Goal: Task Accomplishment & Management: Complete application form

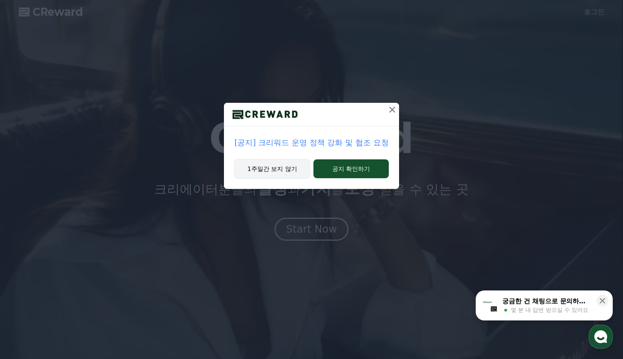
click at [289, 171] on button "1주일간 보지 않기" at bounding box center [272, 169] width 76 height 20
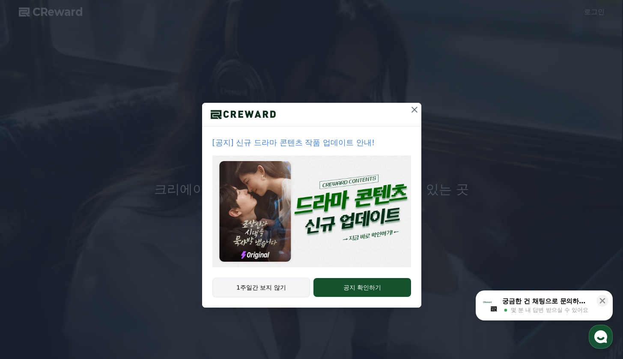
click at [281, 289] on button "1주일간 보지 않기" at bounding box center [261, 288] width 98 height 20
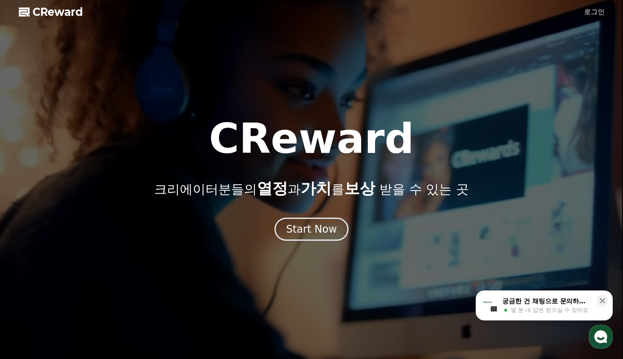
click at [583, 8] on div at bounding box center [311, 179] width 623 height 359
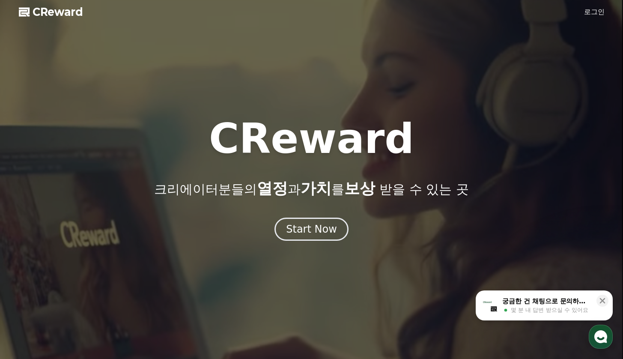
click at [586, 9] on div at bounding box center [311, 179] width 623 height 359
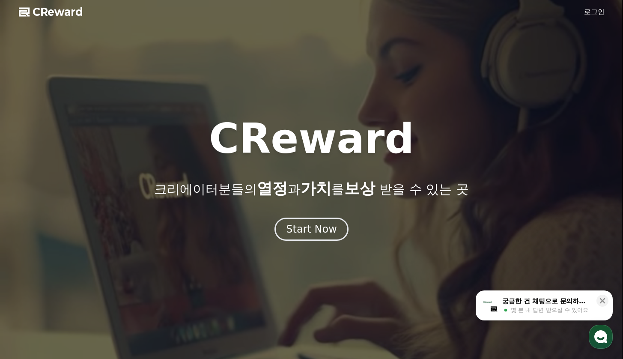
click at [588, 9] on link "로그인" at bounding box center [594, 12] width 21 height 10
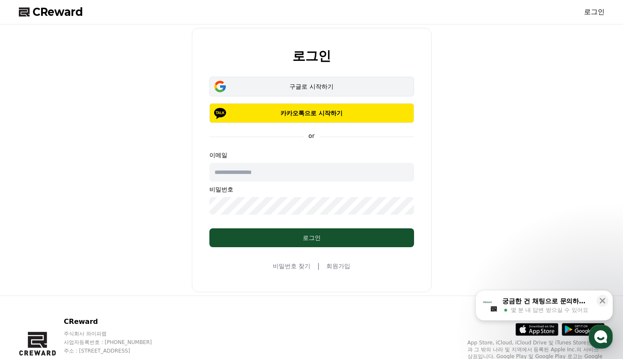
click at [289, 87] on div "구글로 시작하기" at bounding box center [312, 86] width 180 height 9
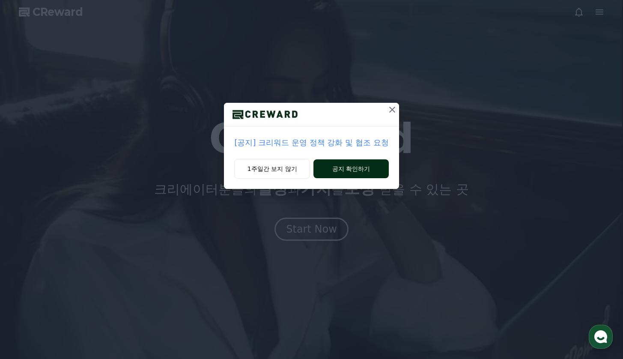
click at [359, 165] on button "공지 확인하기" at bounding box center [351, 168] width 75 height 19
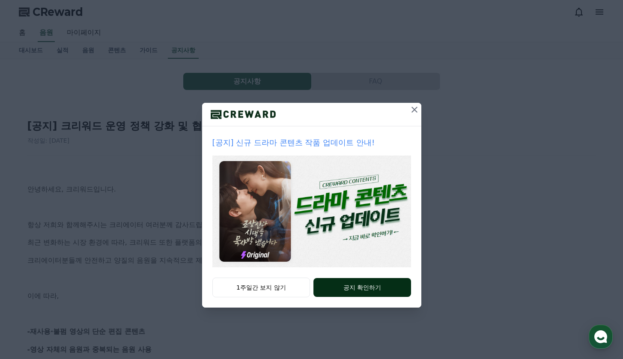
click at [367, 290] on button "공지 확인하기" at bounding box center [362, 287] width 97 height 19
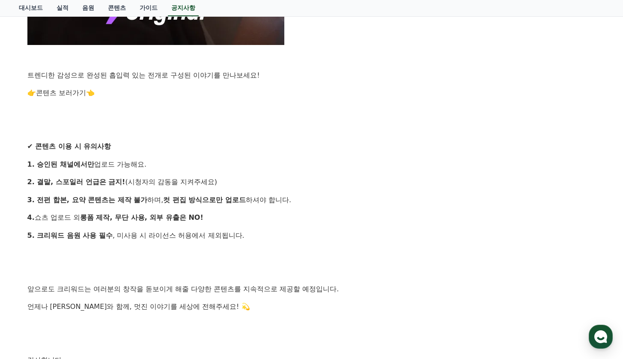
scroll to position [716, 0]
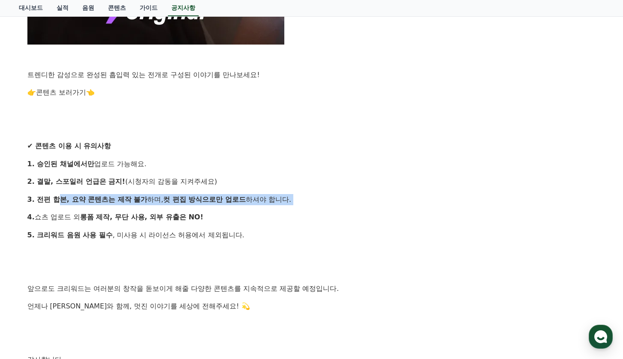
drag, startPoint x: 52, startPoint y: 194, endPoint x: 151, endPoint y: 203, distance: 98.9
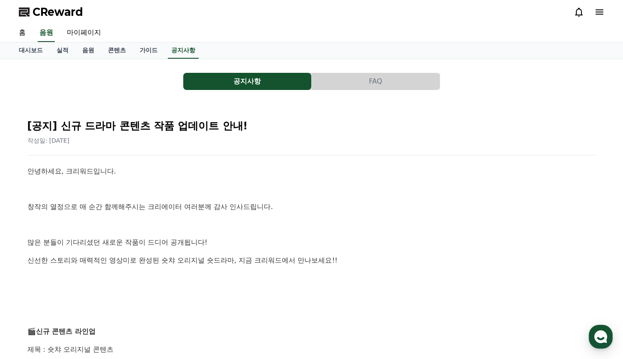
scroll to position [0, 0]
click at [258, 89] on button "공지사항" at bounding box center [247, 81] width 128 height 17
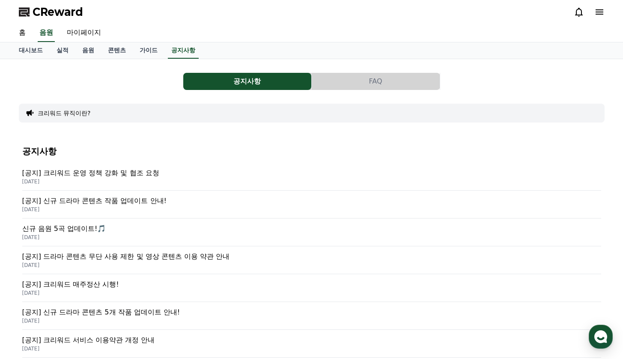
click at [122, 175] on p "[공지] 크리워드 운영 정책 강화 및 협조 요청" at bounding box center [311, 173] width 579 height 10
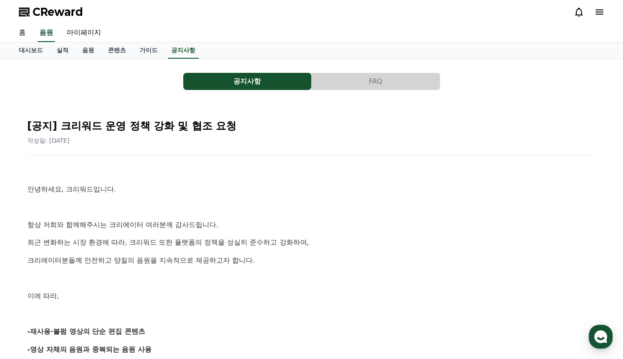
click at [17, 33] on link "홈" at bounding box center [22, 33] width 21 height 18
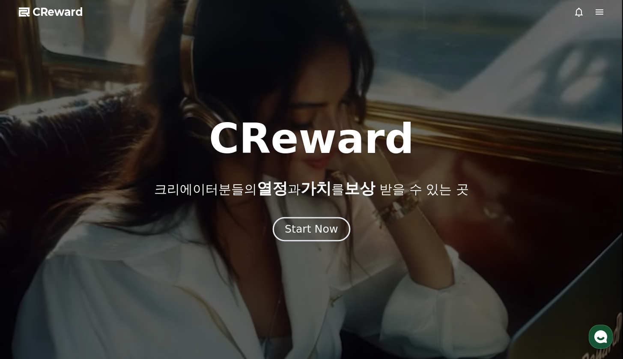
click at [336, 222] on button "Start Now" at bounding box center [312, 229] width 78 height 24
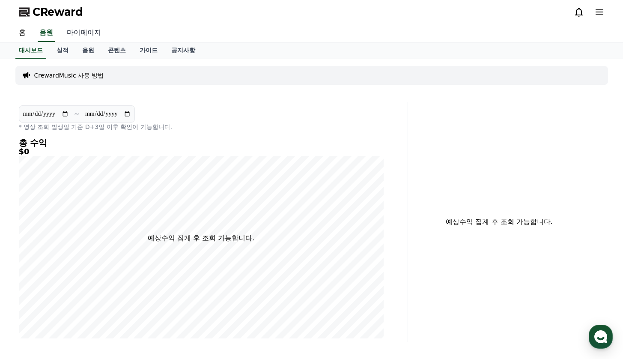
click at [85, 30] on link "마이페이지" at bounding box center [84, 33] width 48 height 18
select select "**********"
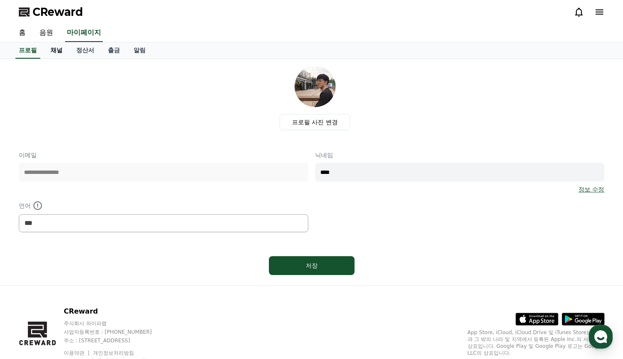
click at [48, 51] on link "채널" at bounding box center [57, 50] width 26 height 16
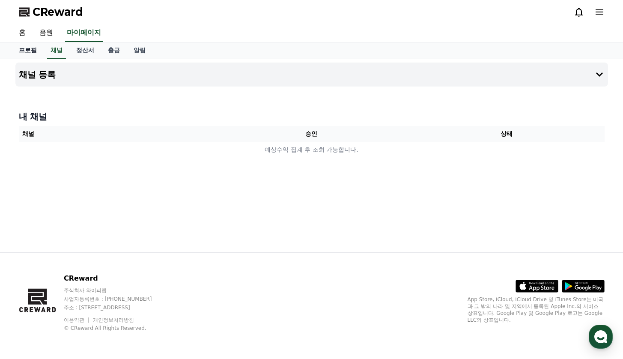
click at [25, 46] on link "프로필" at bounding box center [28, 50] width 32 height 16
select select "**********"
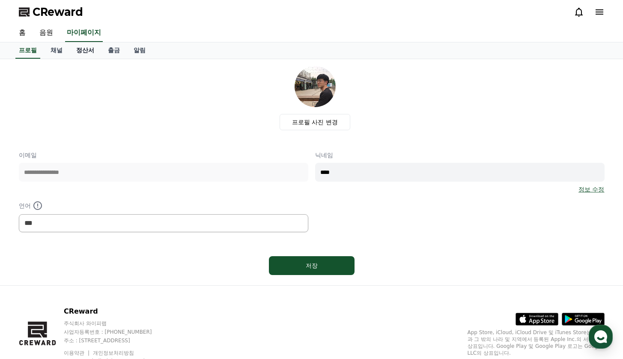
click at [75, 49] on link "정산서" at bounding box center [85, 50] width 32 height 16
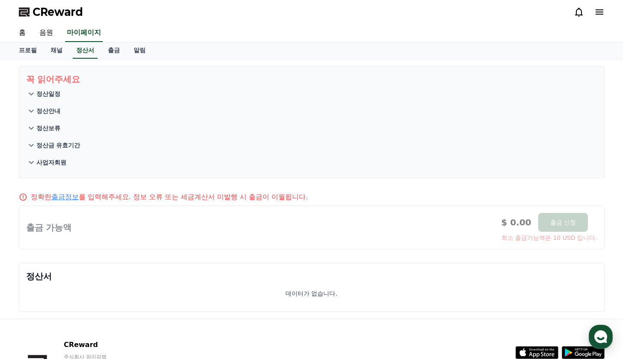
click at [53, 93] on p "정산일정" at bounding box center [48, 94] width 24 height 9
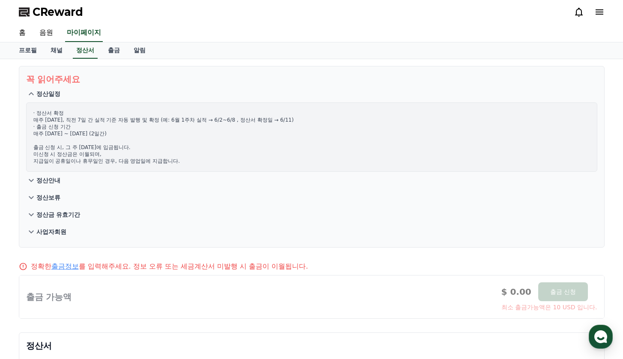
click at [69, 120] on p "· 정산서 확정 매주 수요일, 직전 7일 간 실적 기준 자동 발행 및 확정 (예: 6월 1주차 실적 → 6/2~6/8 , 정산서 확정일 → 6…" at bounding box center [311, 137] width 557 height 55
drag, startPoint x: 69, startPoint y: 120, endPoint x: 84, endPoint y: 119, distance: 14.6
click at [84, 119] on p "· 정산서 확정 매주 수요일, 직전 7일 간 실적 기준 자동 발행 및 확정 (예: 6월 1주차 실적 → 6/2~6/8 , 정산서 확정일 → 6…" at bounding box center [311, 137] width 557 height 55
click at [43, 98] on p "정산일정" at bounding box center [48, 94] width 24 height 9
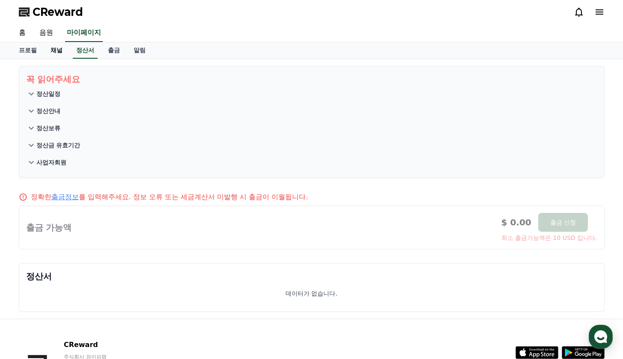
click at [53, 54] on link "채널" at bounding box center [57, 50] width 26 height 16
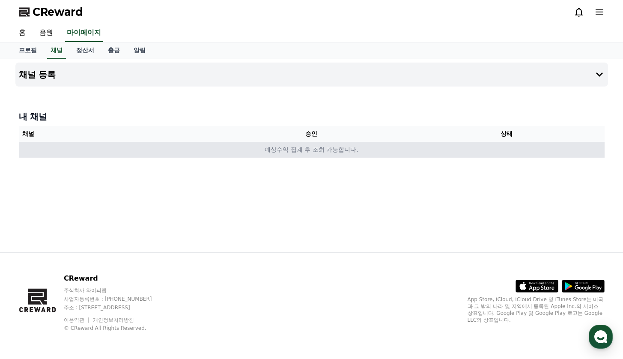
click at [212, 146] on td "예상수익 집계 후 조회 가능합니다." at bounding box center [312, 150] width 586 height 16
click at [239, 156] on td "예상수익 집계 후 조회 가능합니다." at bounding box center [312, 150] width 586 height 16
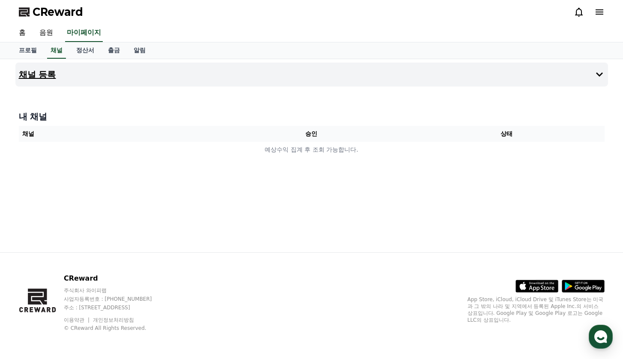
click at [163, 73] on button "채널 등록" at bounding box center [311, 75] width 593 height 24
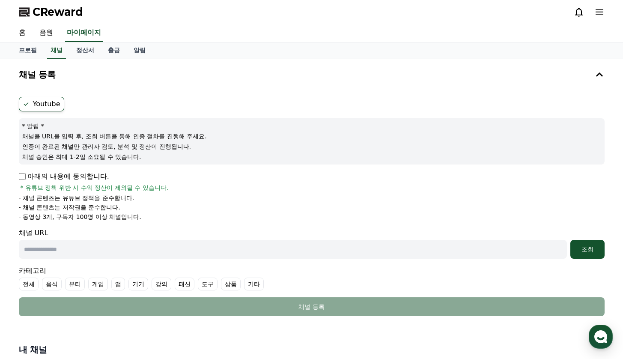
click at [54, 105] on label "Youtube" at bounding box center [41, 104] width 45 height 15
click at [65, 178] on p "아래의 내용에 동의합니다." at bounding box center [64, 176] width 90 height 10
click at [274, 254] on input "text" at bounding box center [293, 249] width 548 height 19
click at [585, 251] on div "조회" at bounding box center [587, 249] width 27 height 9
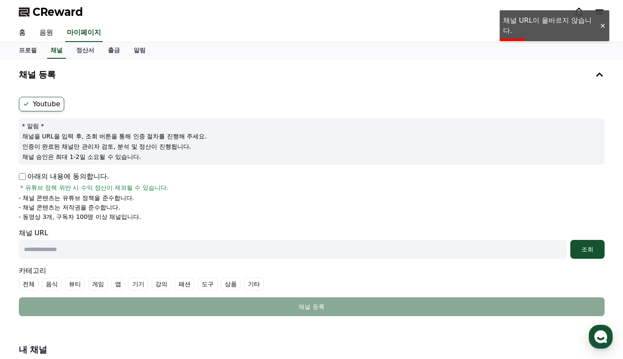
click at [157, 252] on input "text" at bounding box center [293, 249] width 548 height 19
paste input "**********"
type input "**********"
click at [582, 254] on button "조회" at bounding box center [588, 249] width 34 height 19
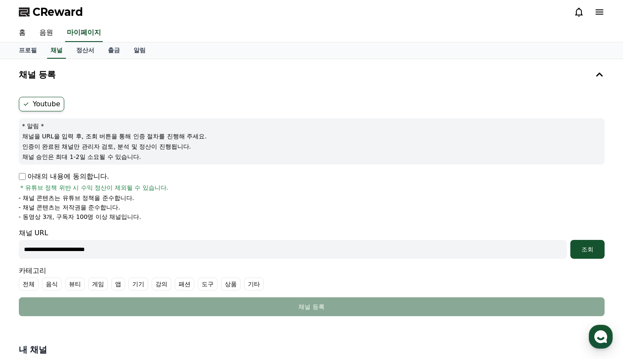
click at [495, 253] on input "**********" at bounding box center [293, 249] width 548 height 19
paste input "**********"
click at [588, 251] on div "조회" at bounding box center [587, 249] width 27 height 9
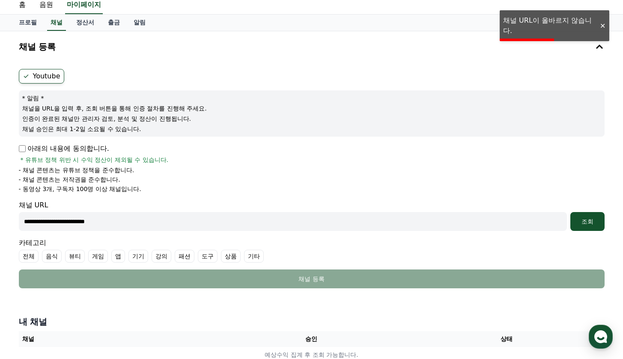
scroll to position [36, 0]
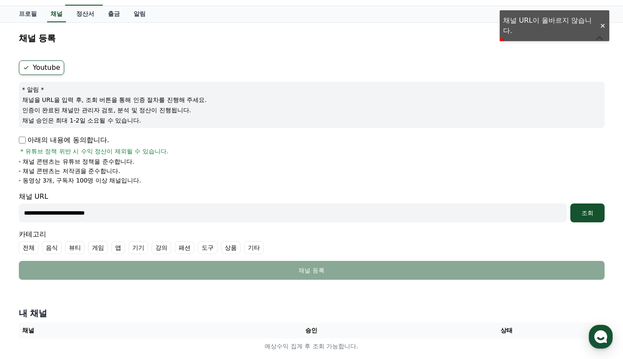
click at [158, 208] on input "**********" at bounding box center [293, 212] width 548 height 19
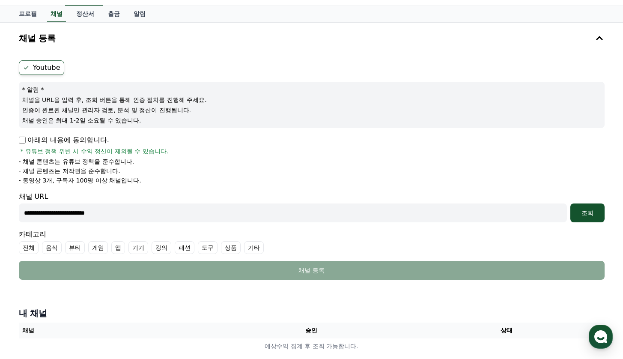
paste input "**********"
type input "**********"
click at [592, 209] on div "조회" at bounding box center [587, 213] width 27 height 9
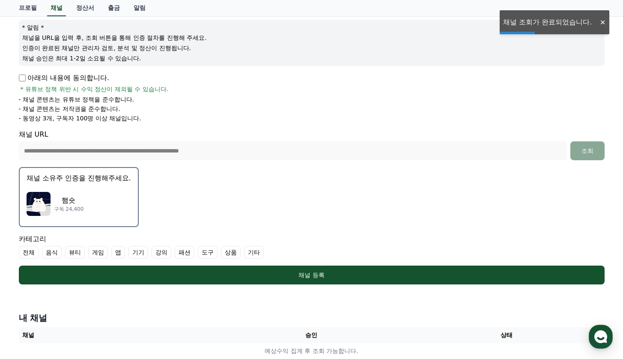
scroll to position [104, 0]
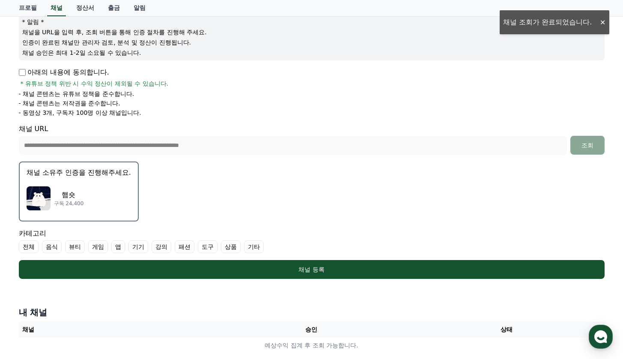
click at [80, 194] on p "햄숏" at bounding box center [69, 195] width 30 height 10
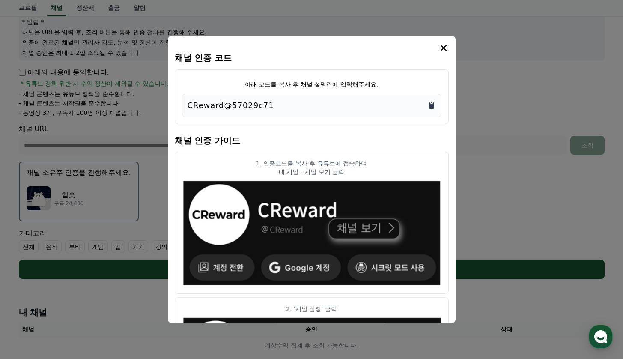
click at [431, 106] on icon "Copy to clipboard" at bounding box center [431, 105] width 5 height 6
click at [443, 46] on icon "modal" at bounding box center [444, 48] width 10 height 10
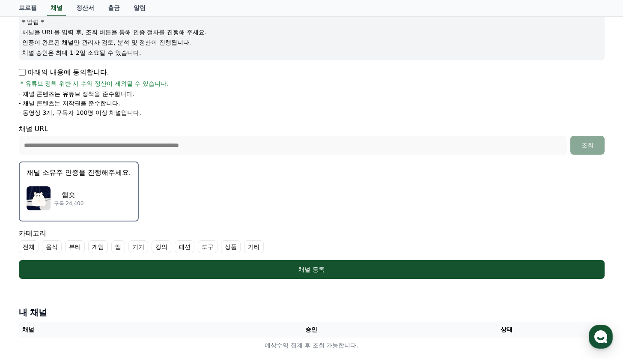
click at [66, 200] on p "구독 24,400" at bounding box center [69, 203] width 30 height 7
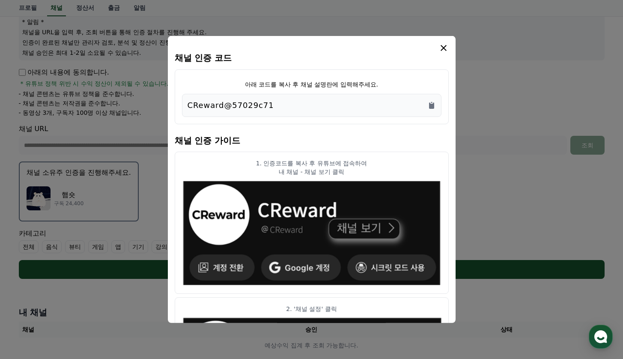
click at [443, 44] on icon "modal" at bounding box center [444, 48] width 10 height 10
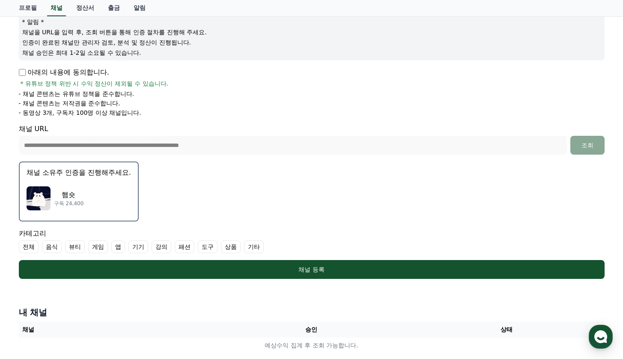
click at [45, 249] on label "음식" at bounding box center [52, 246] width 20 height 13
click at [254, 244] on label "기타" at bounding box center [264, 246] width 20 height 13
click at [231, 244] on label "상품" at bounding box center [241, 246] width 20 height 13
click at [239, 248] on label "상품" at bounding box center [246, 246] width 30 height 13
click at [47, 246] on icon at bounding box center [49, 246] width 7 height 7
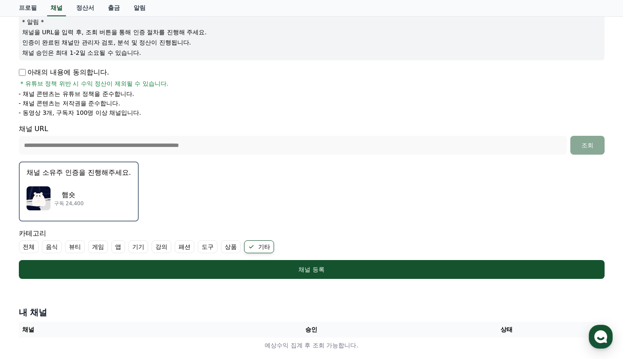
click at [48, 247] on label "음식" at bounding box center [52, 246] width 20 height 13
click at [231, 246] on label "상품" at bounding box center [241, 246] width 20 height 13
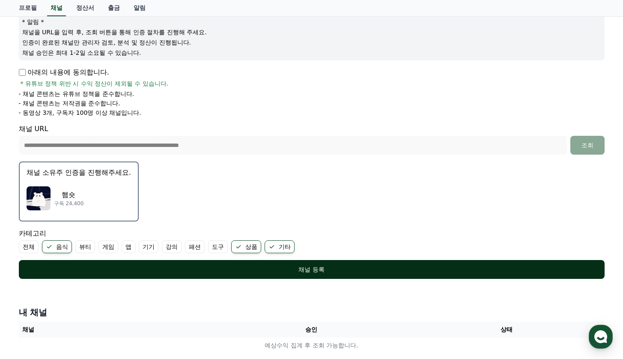
click at [193, 269] on div "채널 등록" at bounding box center [312, 269] width 552 height 9
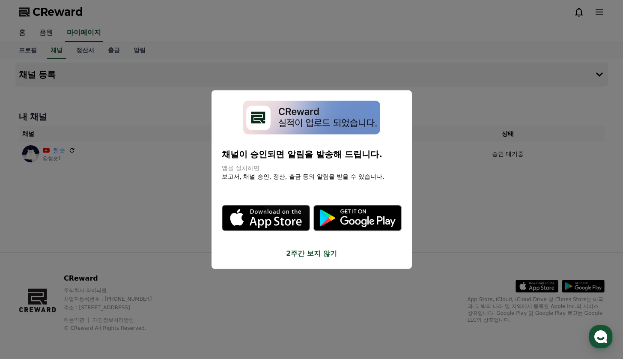
drag, startPoint x: 287, startPoint y: 200, endPoint x: 332, endPoint y: 197, distance: 45.5
click at [333, 160] on p "채널이 승인되면 알림을 발송해 드립니다." at bounding box center [312, 154] width 180 height 12
click at [296, 230] on button "close modal" at bounding box center [311, 179] width 623 height 359
